Goal: Task Accomplishment & Management: Use online tool/utility

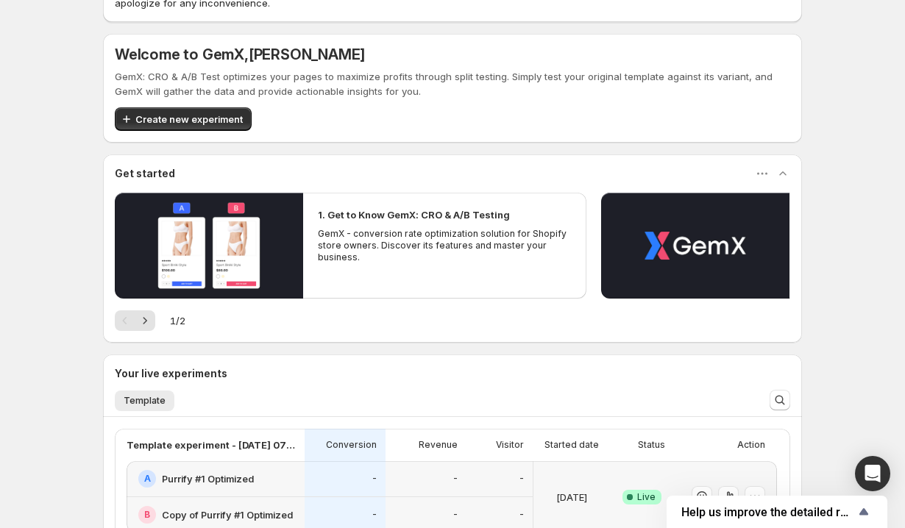
scroll to position [288, 0]
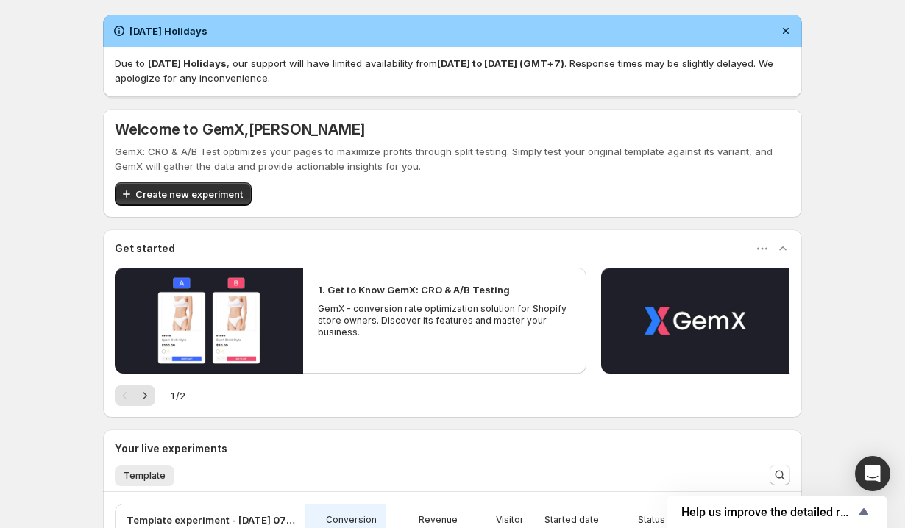
scroll to position [288, 0]
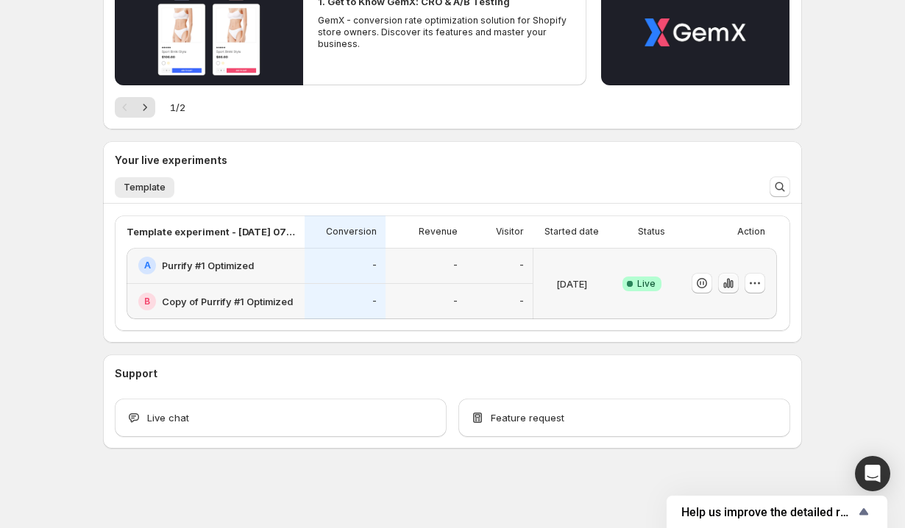
click at [733, 286] on icon "button" at bounding box center [731, 284] width 3 height 8
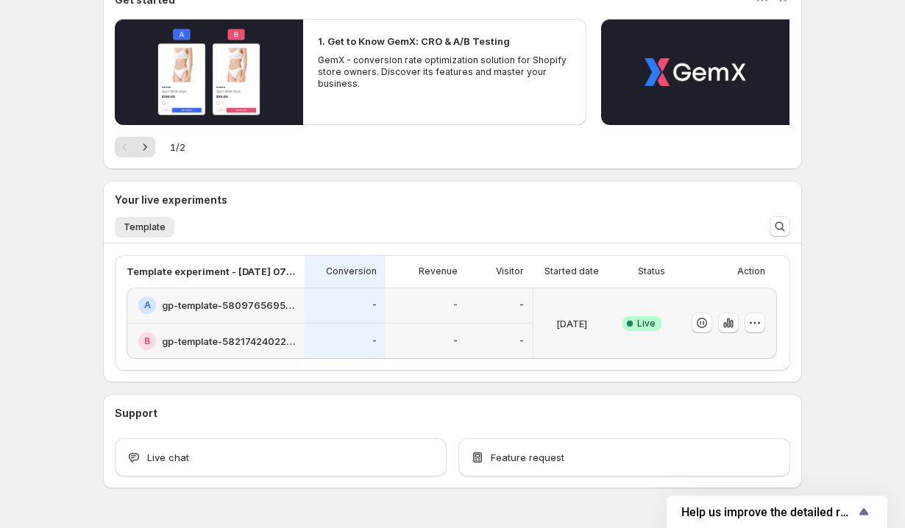
scroll to position [288, 0]
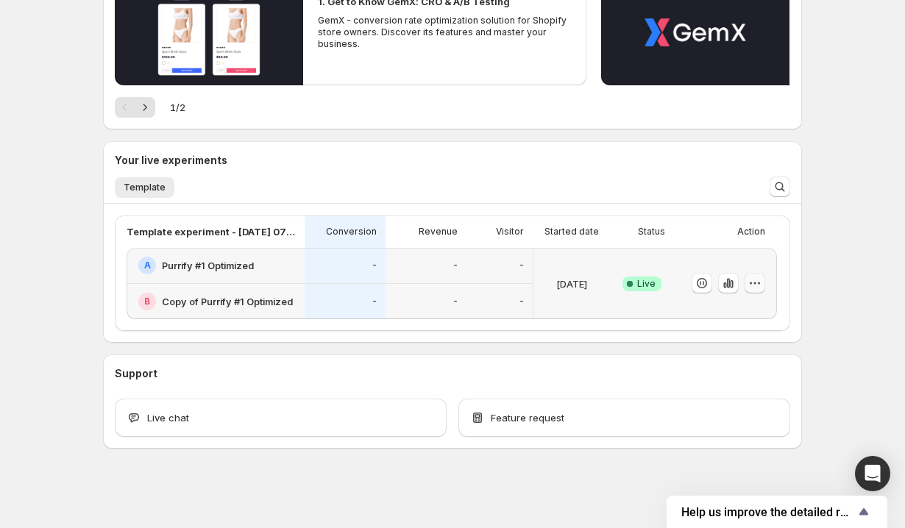
click at [756, 281] on icon "button" at bounding box center [754, 283] width 15 height 15
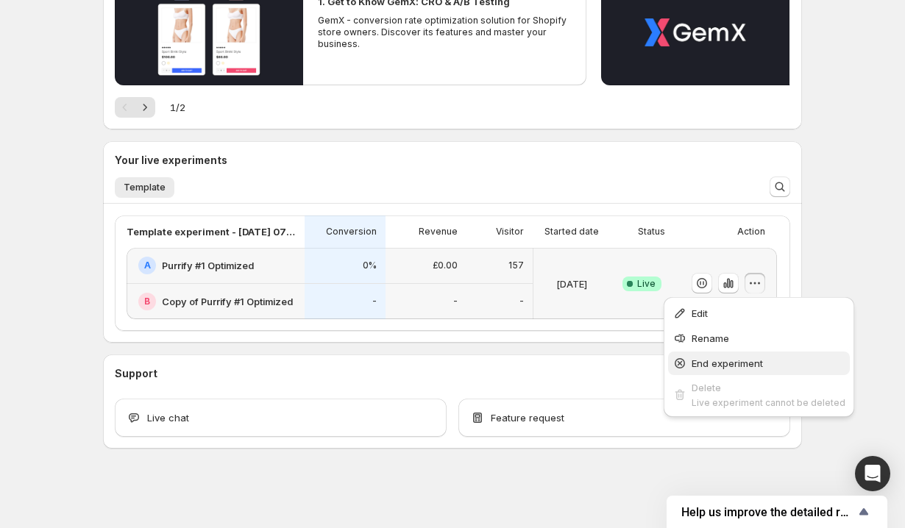
click at [708, 355] on button "End experiment" at bounding box center [759, 364] width 182 height 24
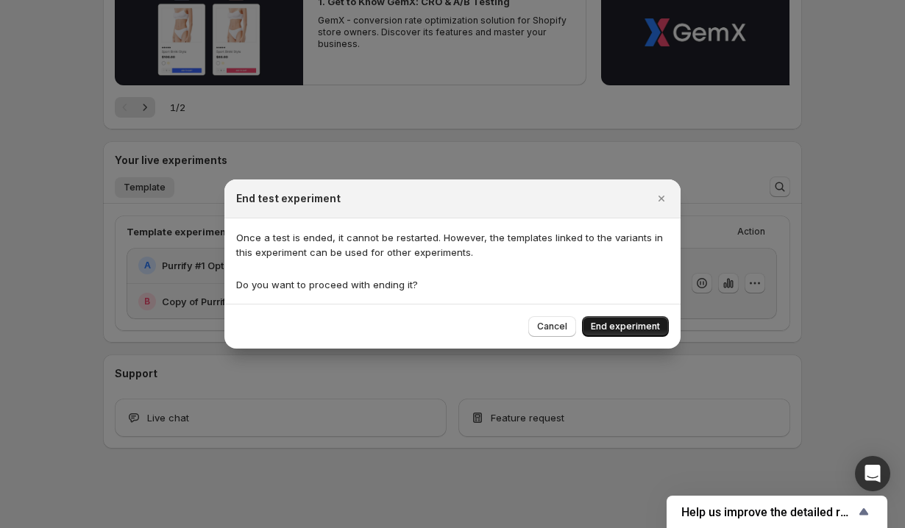
click at [647, 335] on button "End experiment" at bounding box center [625, 326] width 87 height 21
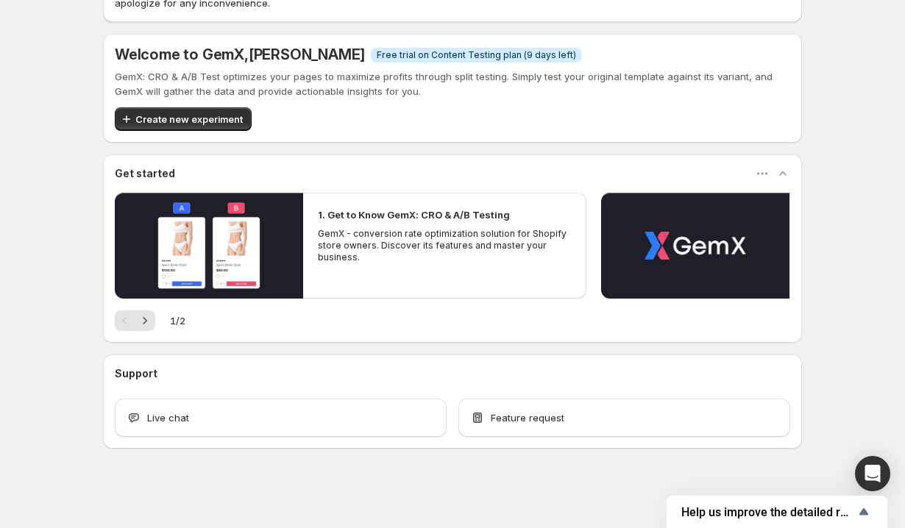
scroll to position [75, 0]
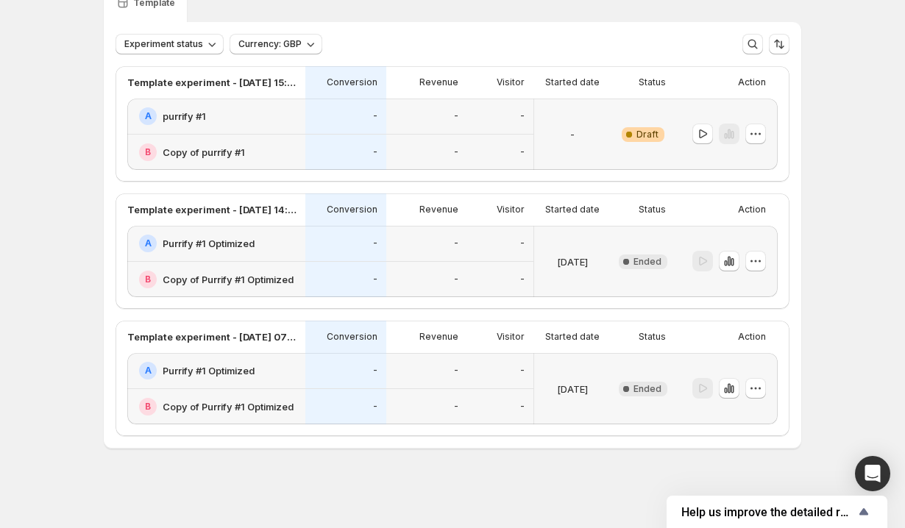
scroll to position [73, 0]
click at [753, 139] on icon "button" at bounding box center [755, 134] width 15 height 15
click at [743, 155] on button "Edit" at bounding box center [755, 164] width 99 height 24
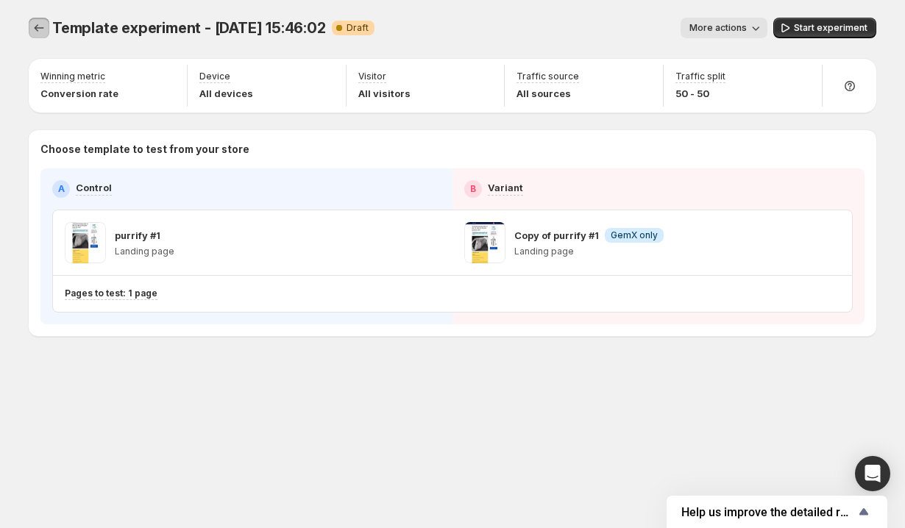
click at [46, 29] on icon "Experiments" at bounding box center [39, 28] width 15 height 15
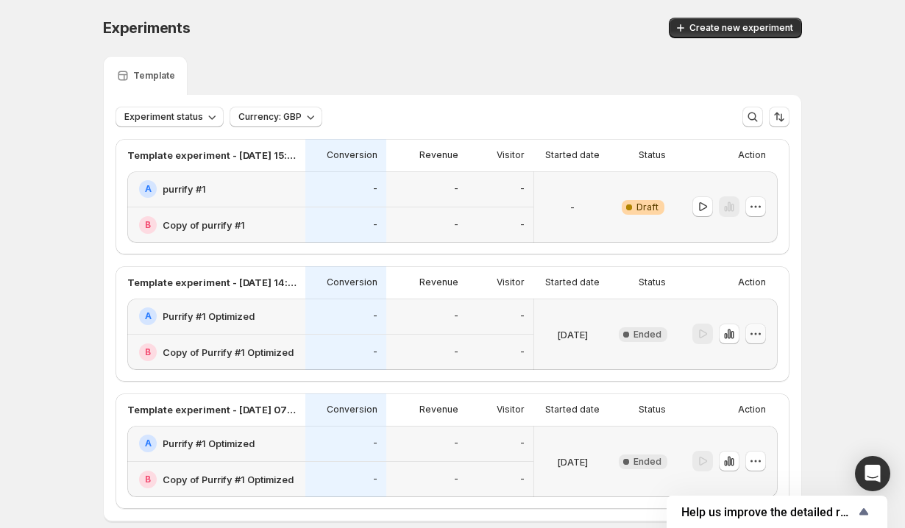
click at [757, 341] on icon "button" at bounding box center [755, 334] width 15 height 15
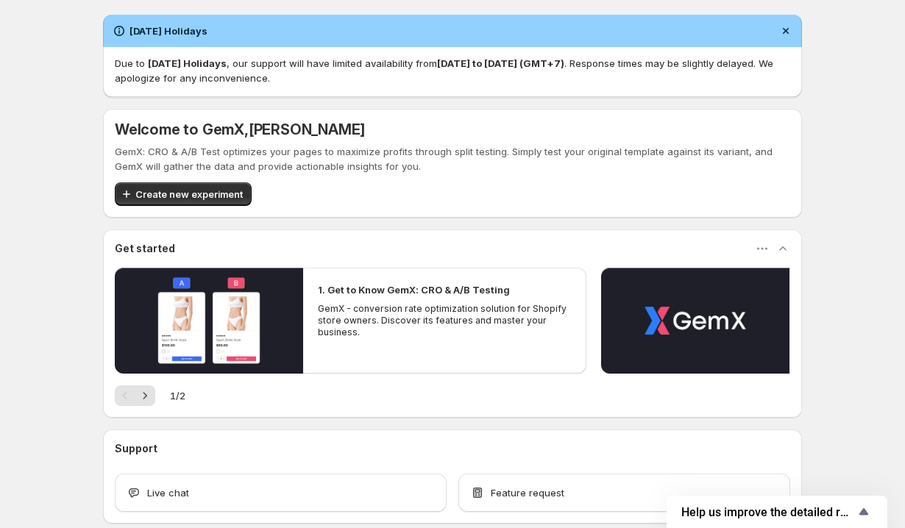
scroll to position [75, 0]
